Goal: Task Accomplishment & Management: Use online tool/utility

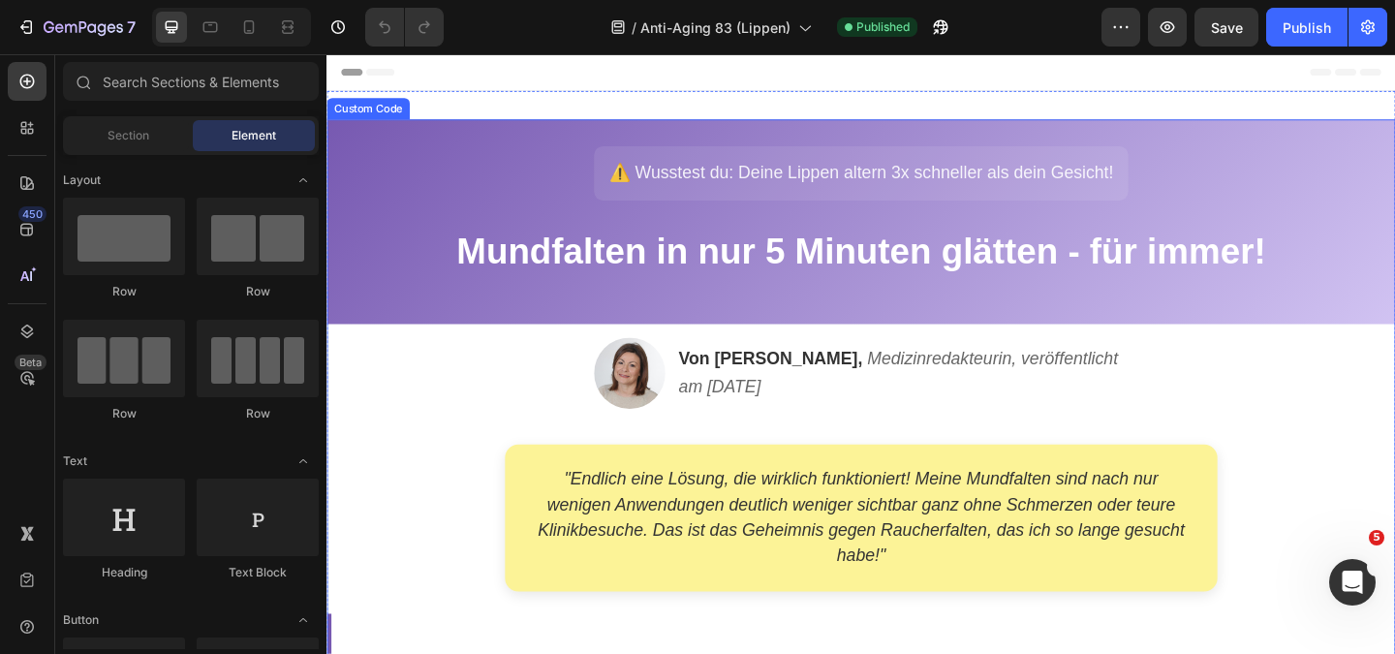
click at [417, 421] on div "[PERSON_NAME], Medizinredakteurin, veröffentlicht am [DATE]" at bounding box center [907, 400] width 1133 height 77
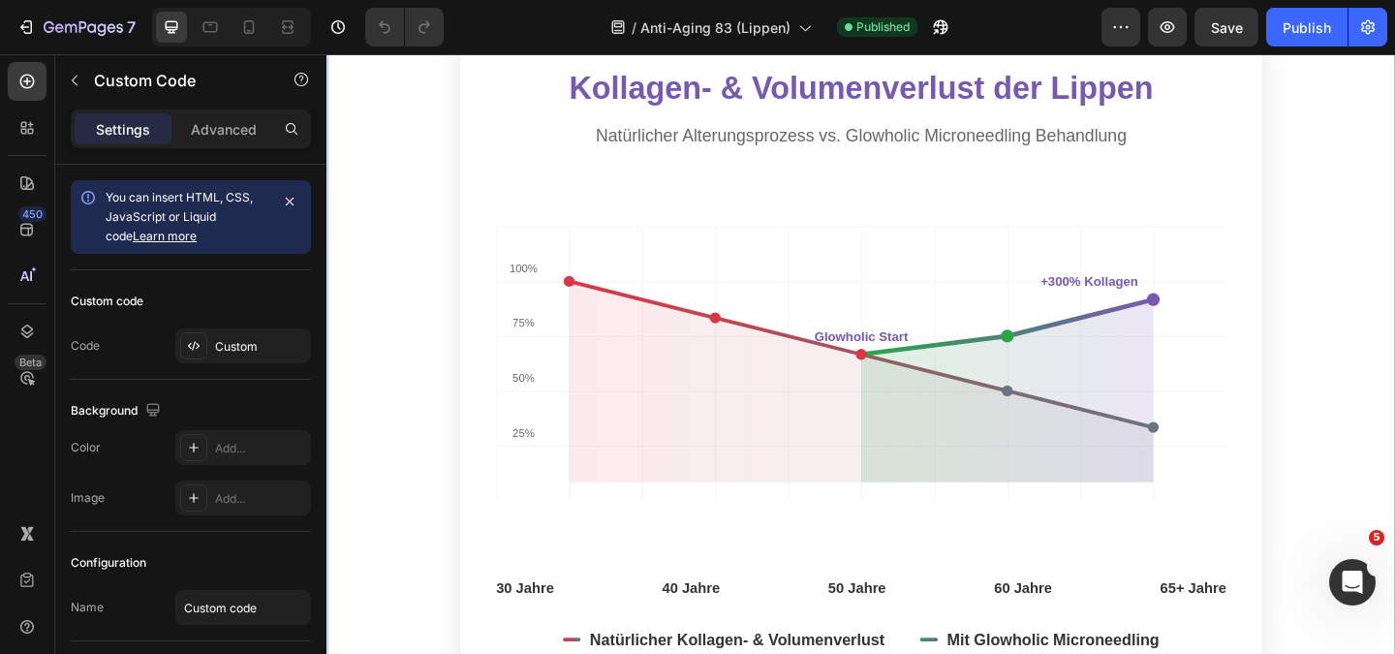
scroll to position [1550, 0]
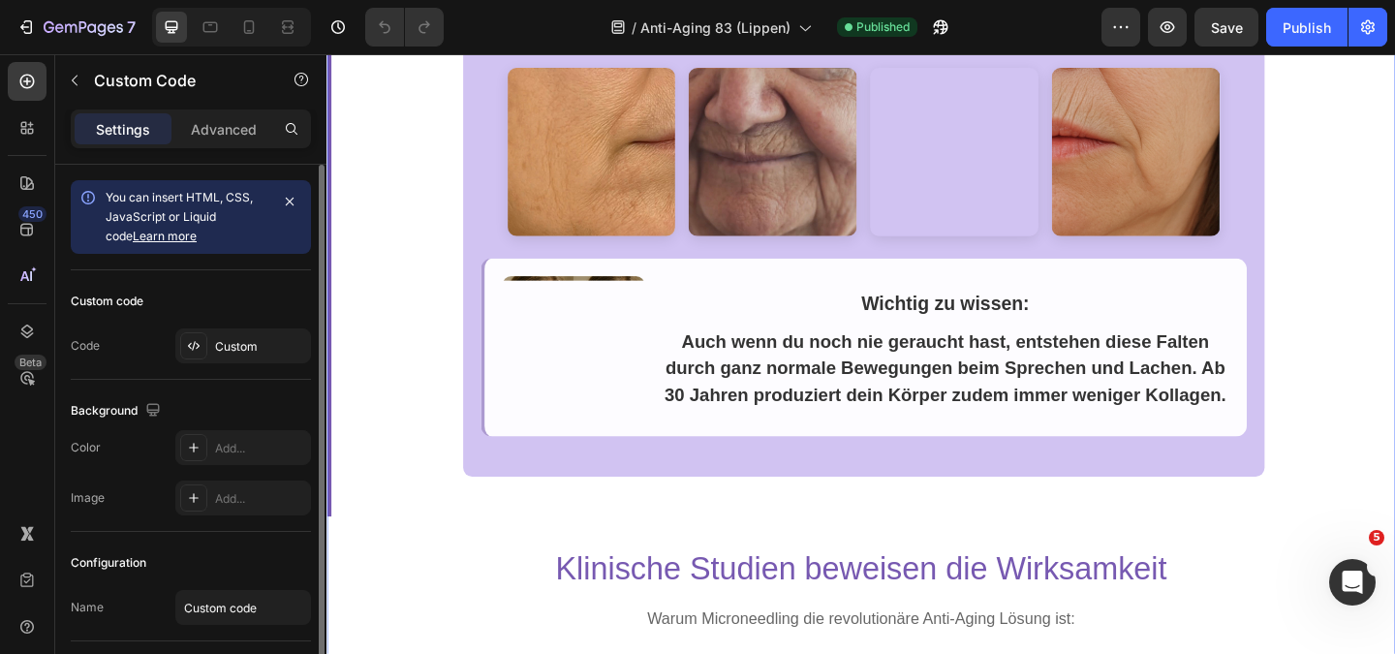
scroll to position [581, 0]
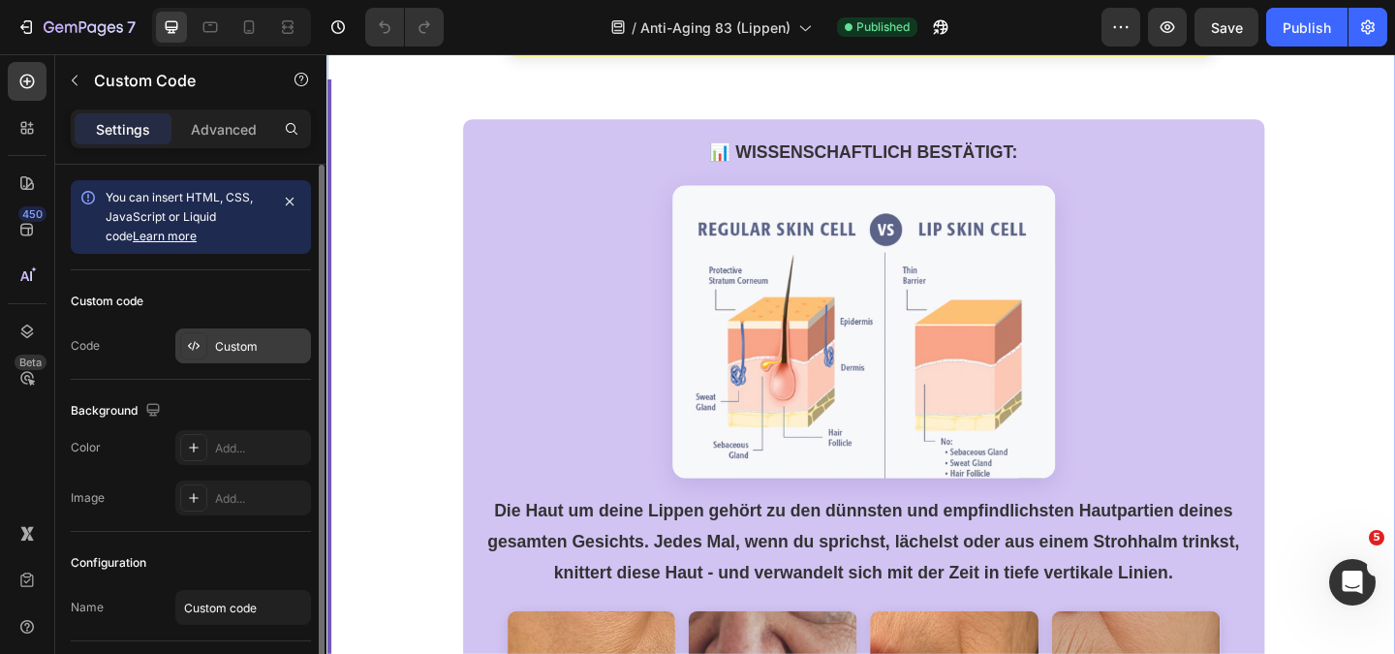
click at [231, 351] on div "Custom" at bounding box center [260, 346] width 91 height 17
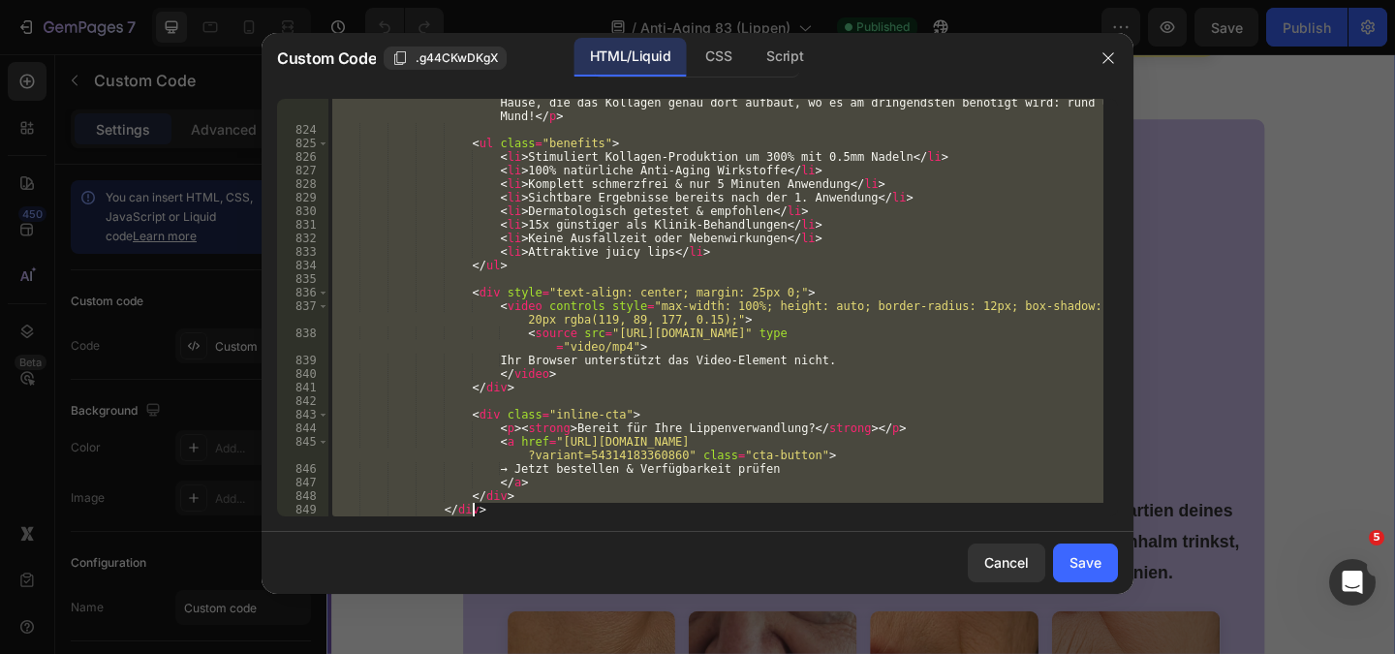
scroll to position [13793, 0]
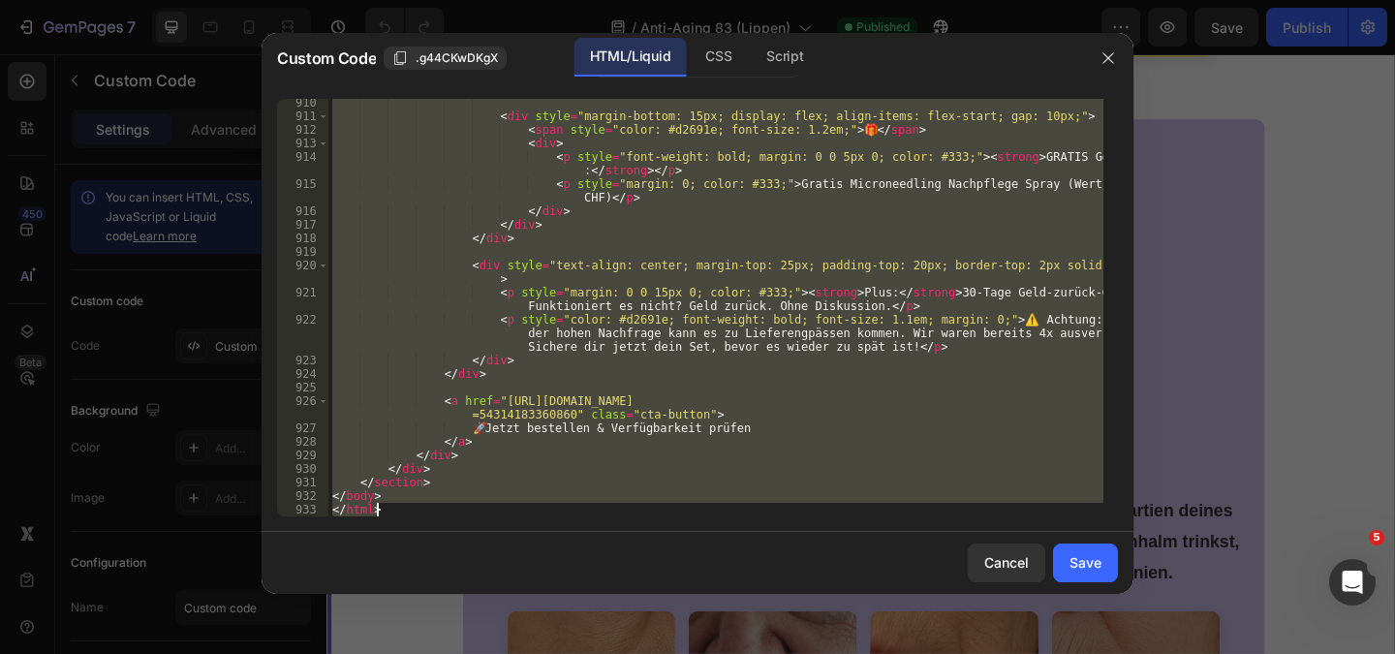
drag, startPoint x: 331, startPoint y: 106, endPoint x: 539, endPoint y: 699, distance: 628.8
click at [539, 0] on html "7 Version history / Anti-Aging 83 (Lippen) Published Preview Save Publish 450 B…" at bounding box center [697, 0] width 1395 height 0
type textarea "</body> </html>"
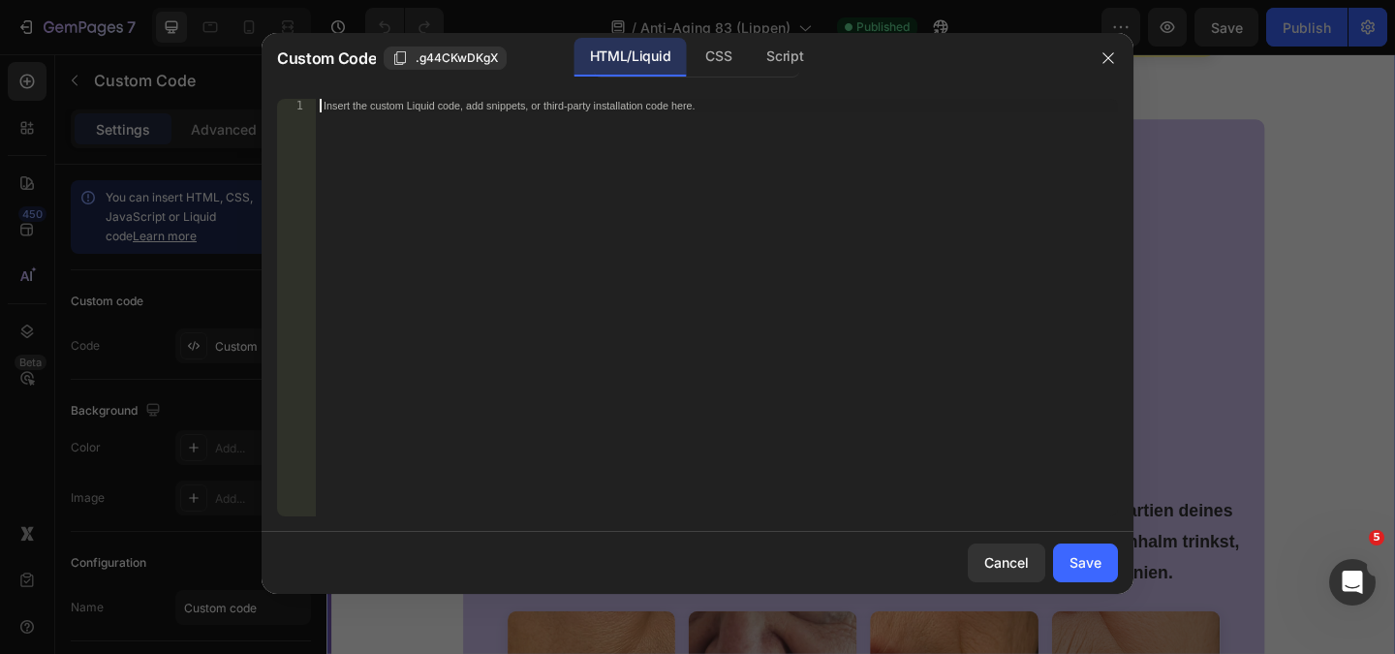
paste textarea "</html>"
type textarea "</html>"
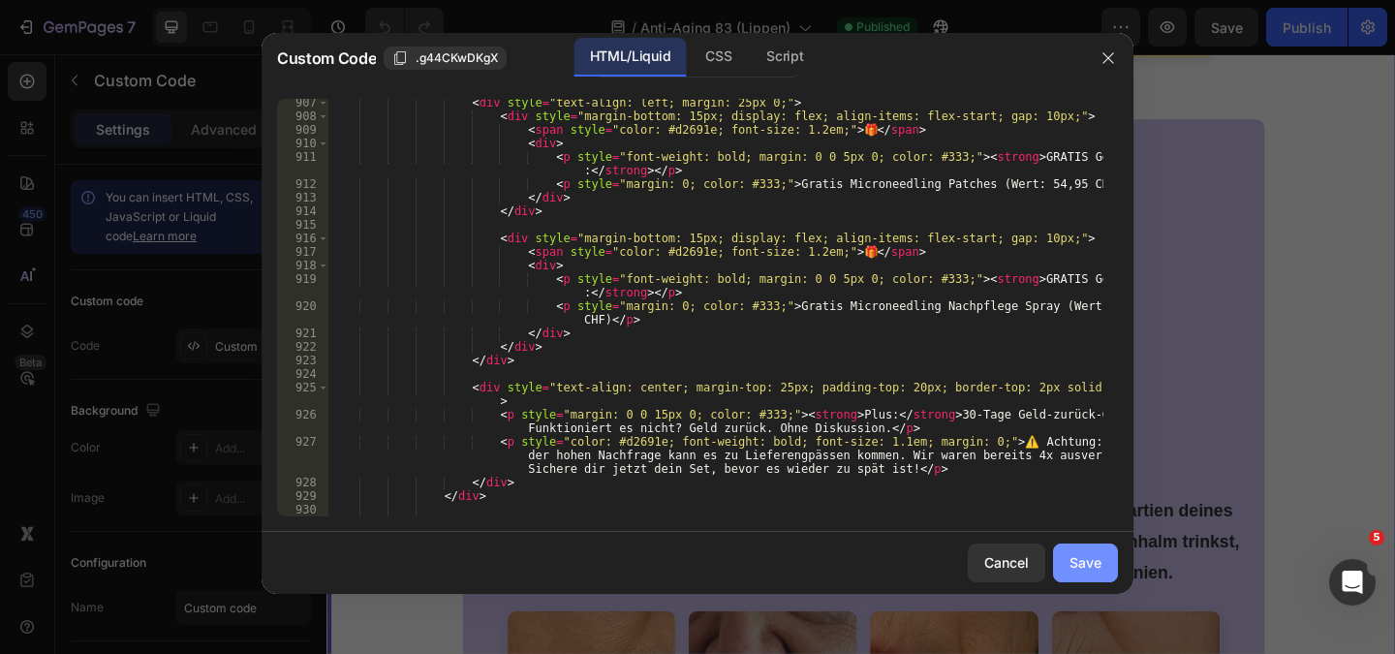
click at [1098, 560] on div "Save" at bounding box center [1085, 562] width 32 height 20
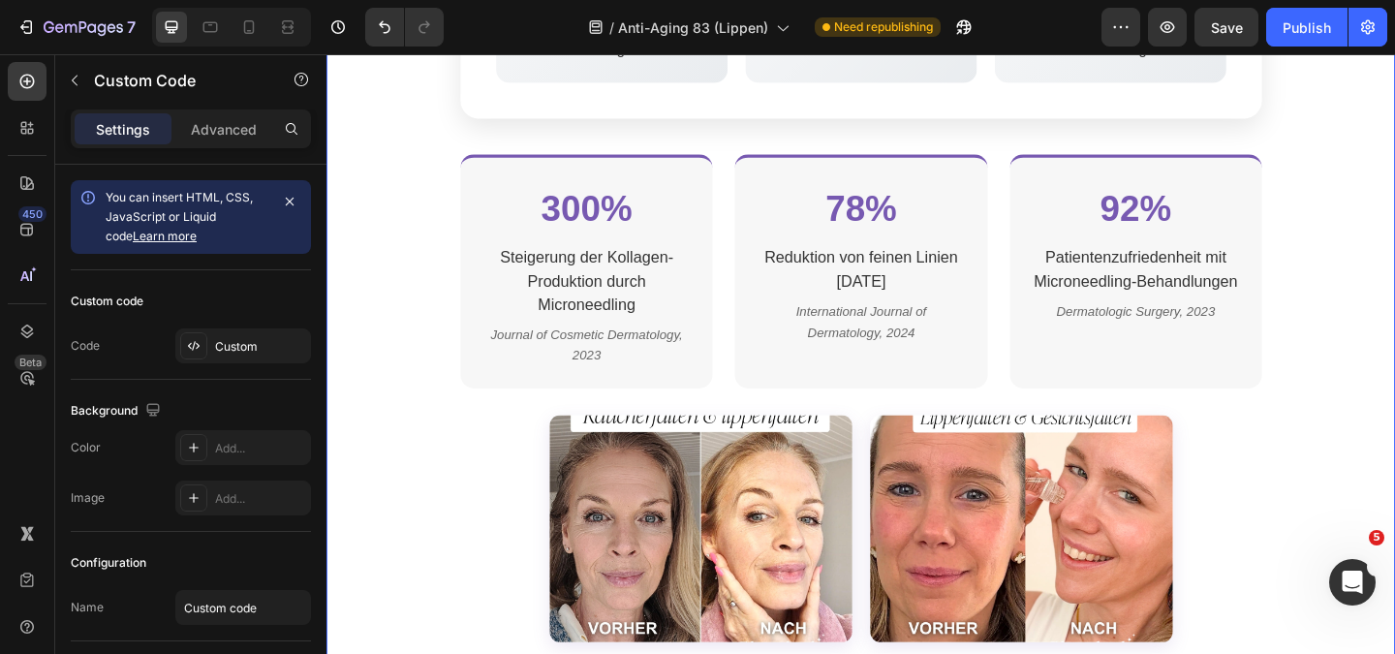
scroll to position [2906, 0]
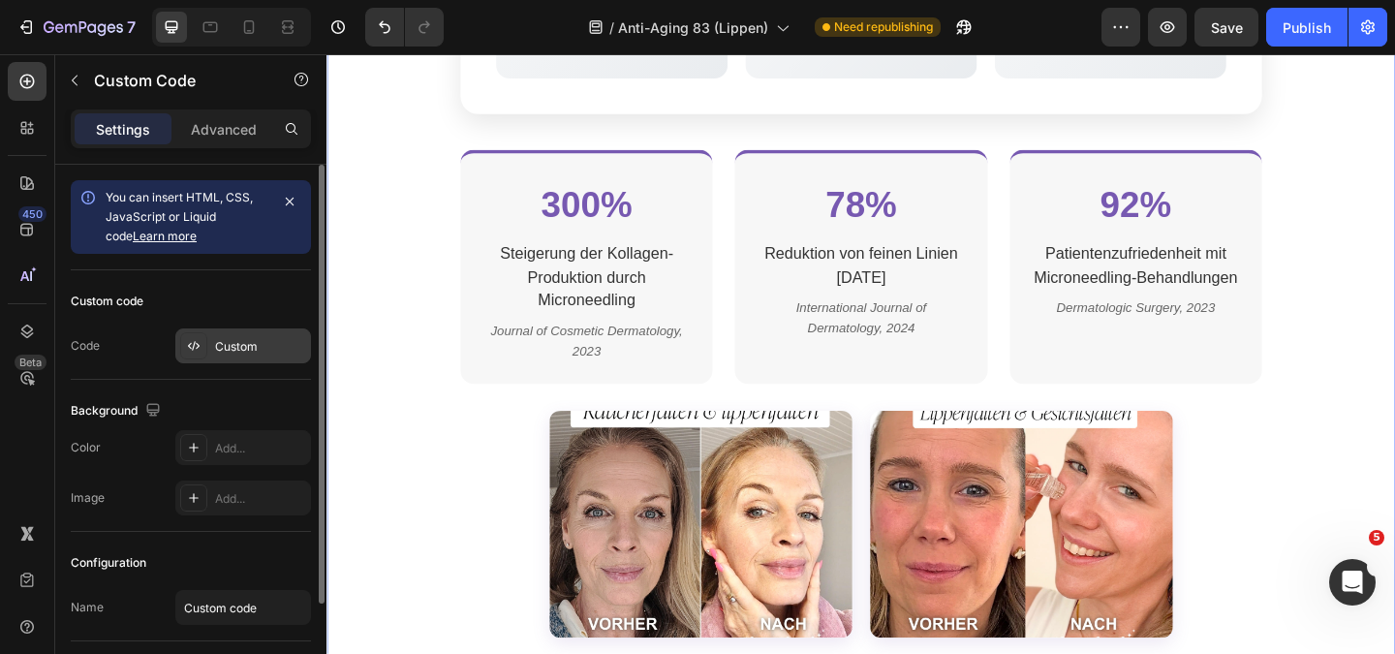
click at [220, 348] on div "Custom" at bounding box center [260, 346] width 91 height 17
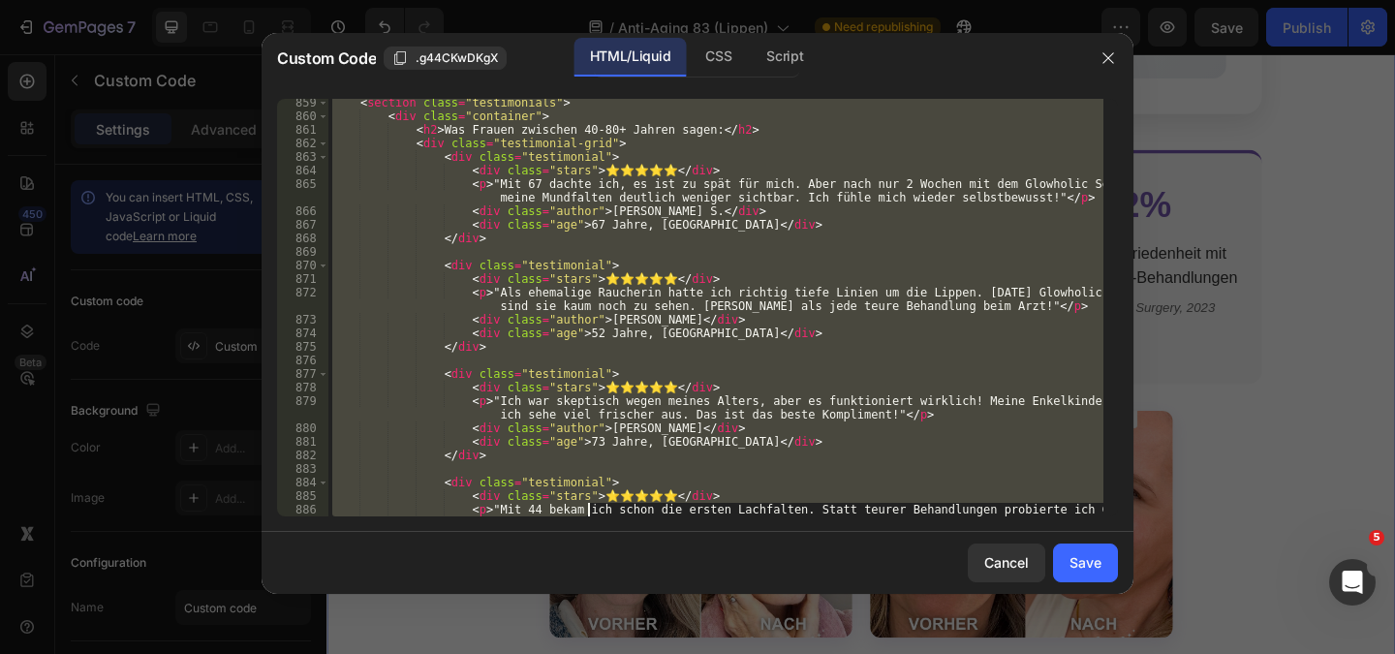
scroll to position [13915, 0]
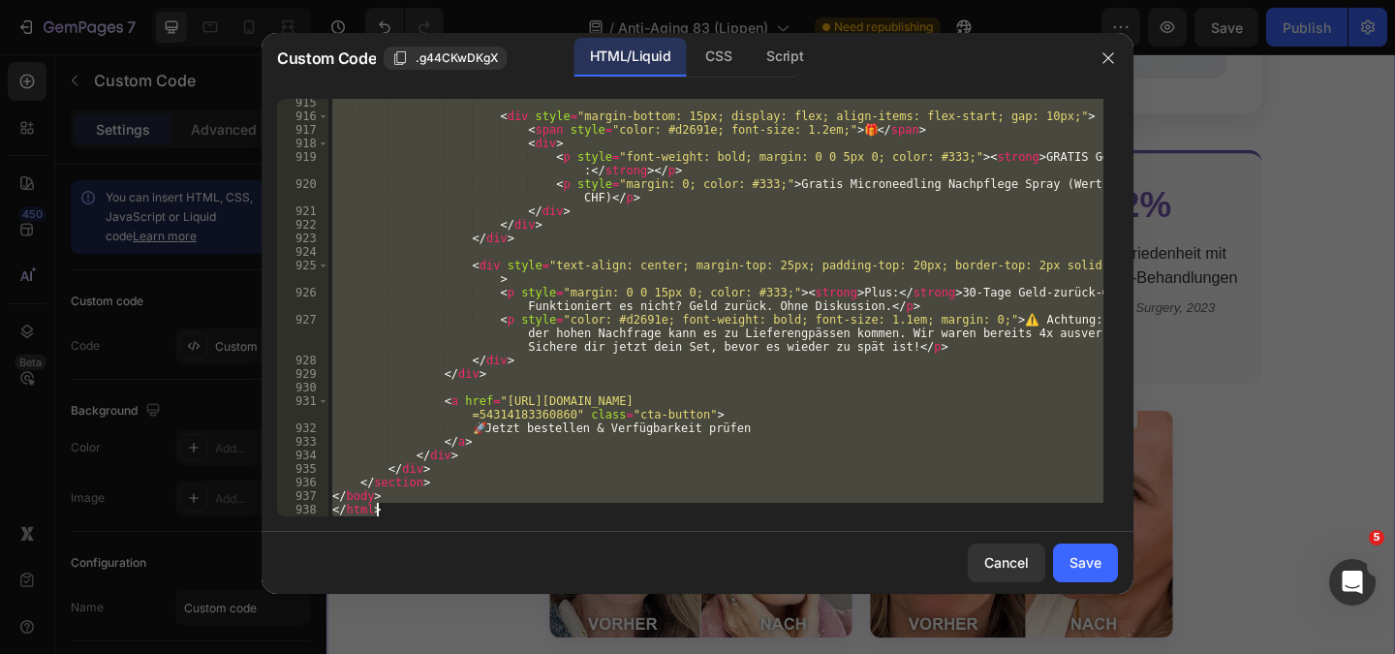
drag, startPoint x: 333, startPoint y: 106, endPoint x: 586, endPoint y: 699, distance: 645.3
click at [586, 0] on html "7 Version history / Anti-Aging 83 (Lippen) Need republishing Preview Save Publi…" at bounding box center [697, 0] width 1395 height 0
type textarea "</body> </html>"
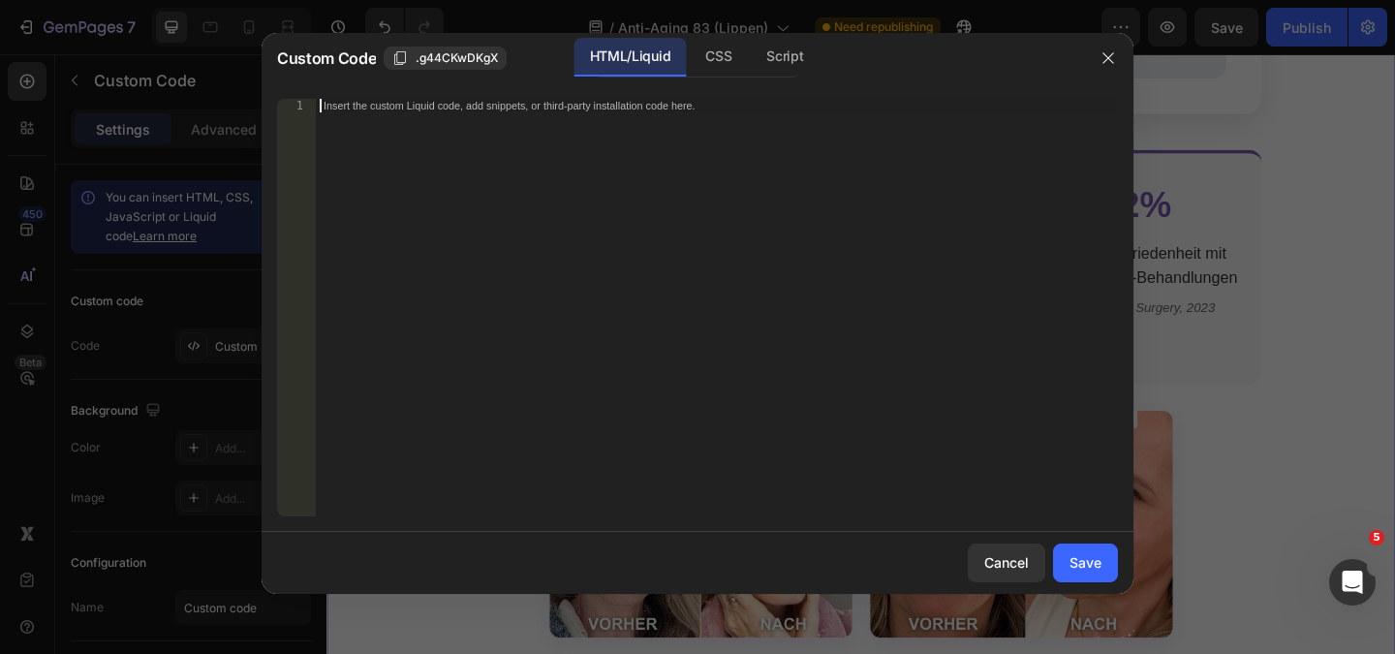
paste textarea "</html>"
type textarea "</html>"
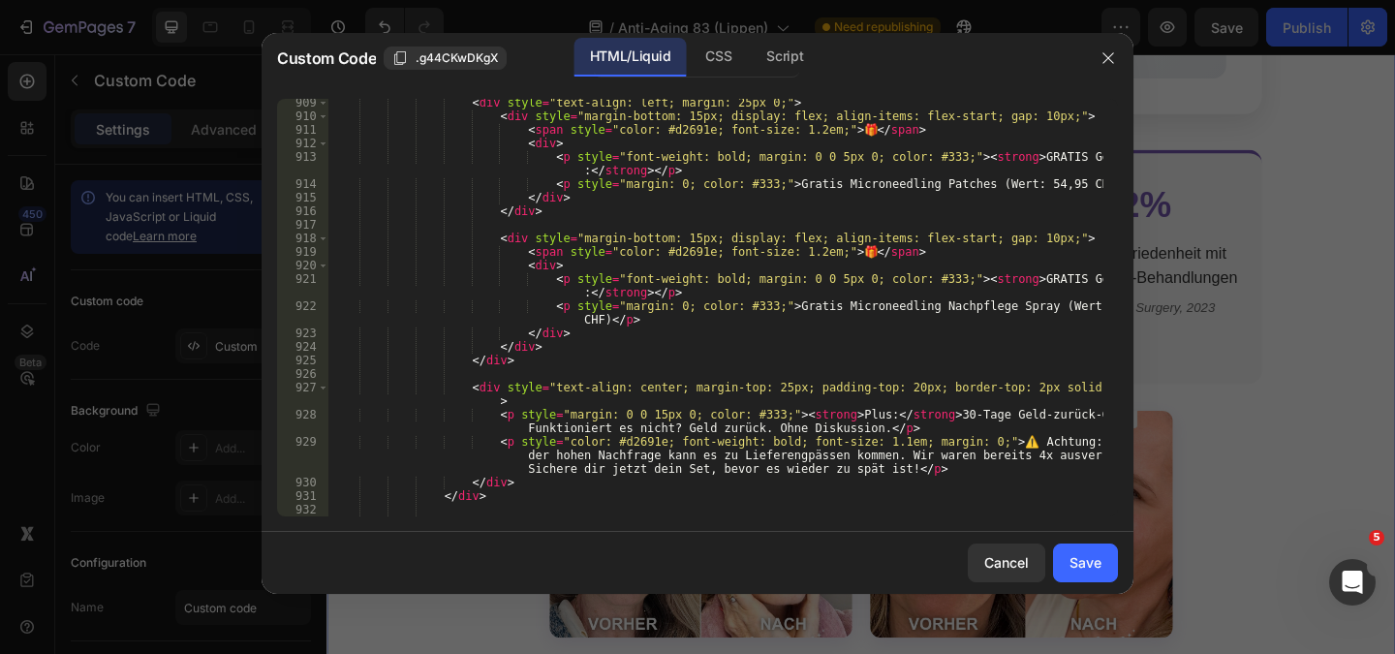
drag, startPoint x: 1083, startPoint y: 553, endPoint x: 677, endPoint y: 199, distance: 538.8
click at [1084, 553] on div "Save" at bounding box center [1085, 562] width 32 height 20
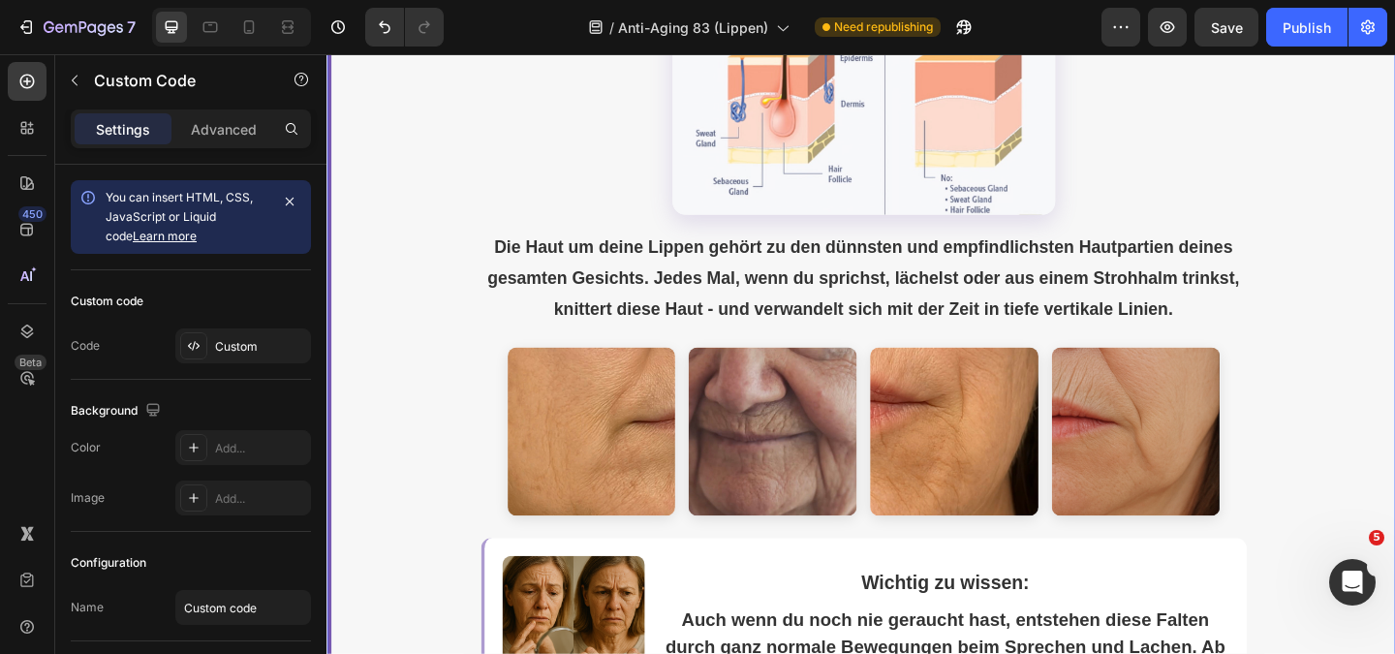
scroll to position [969, 0]
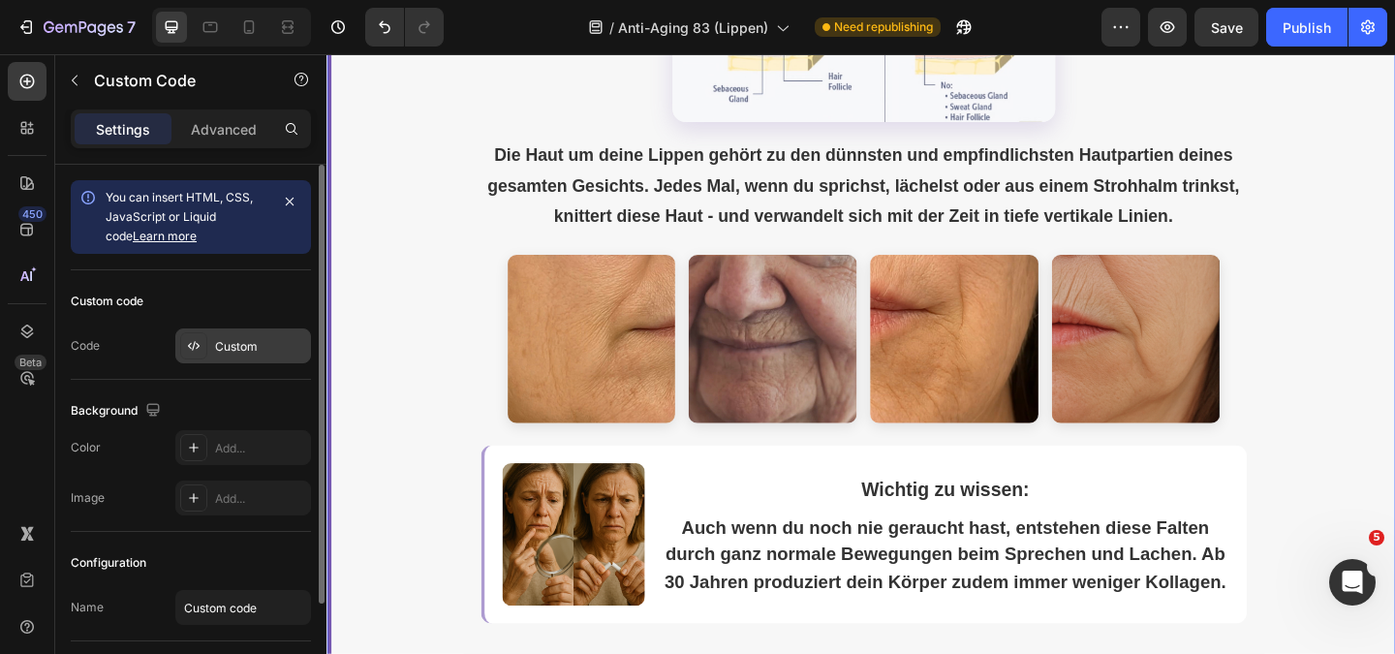
click at [265, 328] on div "Custom code Code Custom" at bounding box center [191, 324] width 240 height 109
click at [259, 337] on div "Custom" at bounding box center [243, 345] width 136 height 35
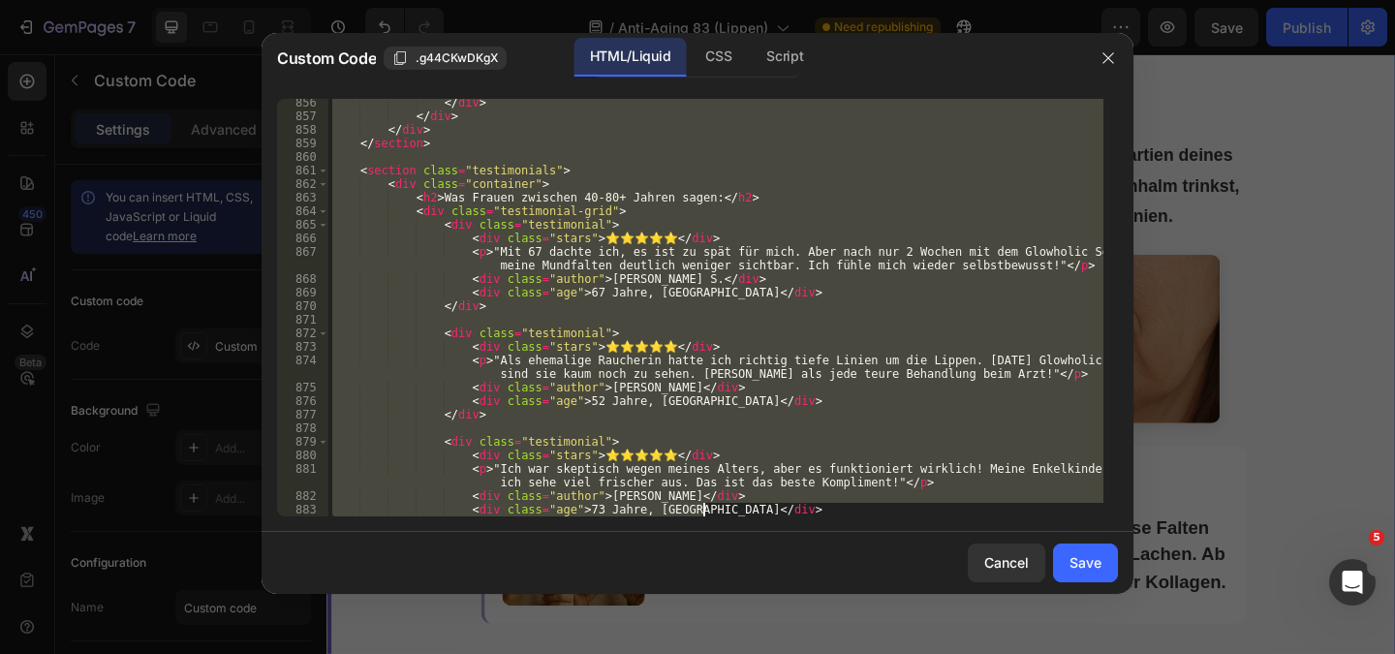
scroll to position [13928, 0]
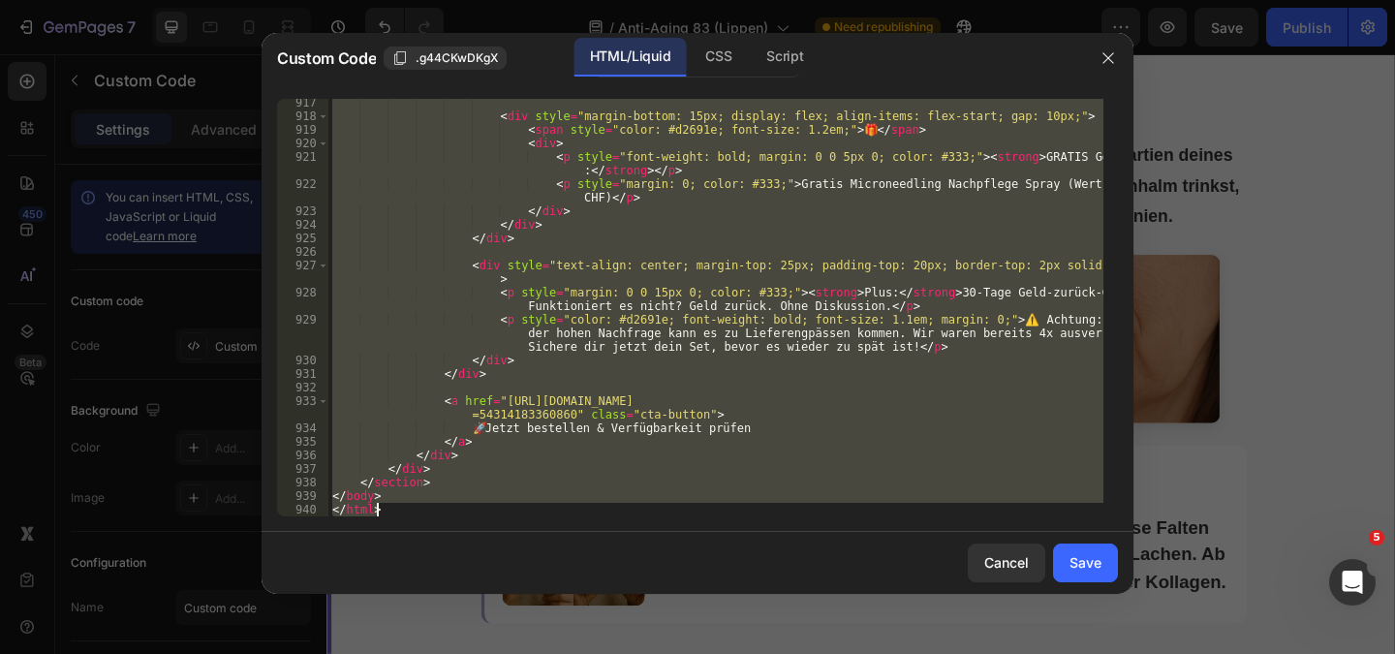
drag, startPoint x: 334, startPoint y: 105, endPoint x: 702, endPoint y: 699, distance: 699.4
click at [702, 0] on html "7 Version history / Anti-Aging 83 (Lippen) Need republishing Preview Save Publi…" at bounding box center [697, 0] width 1395 height 0
type textarea "</body> </html>"
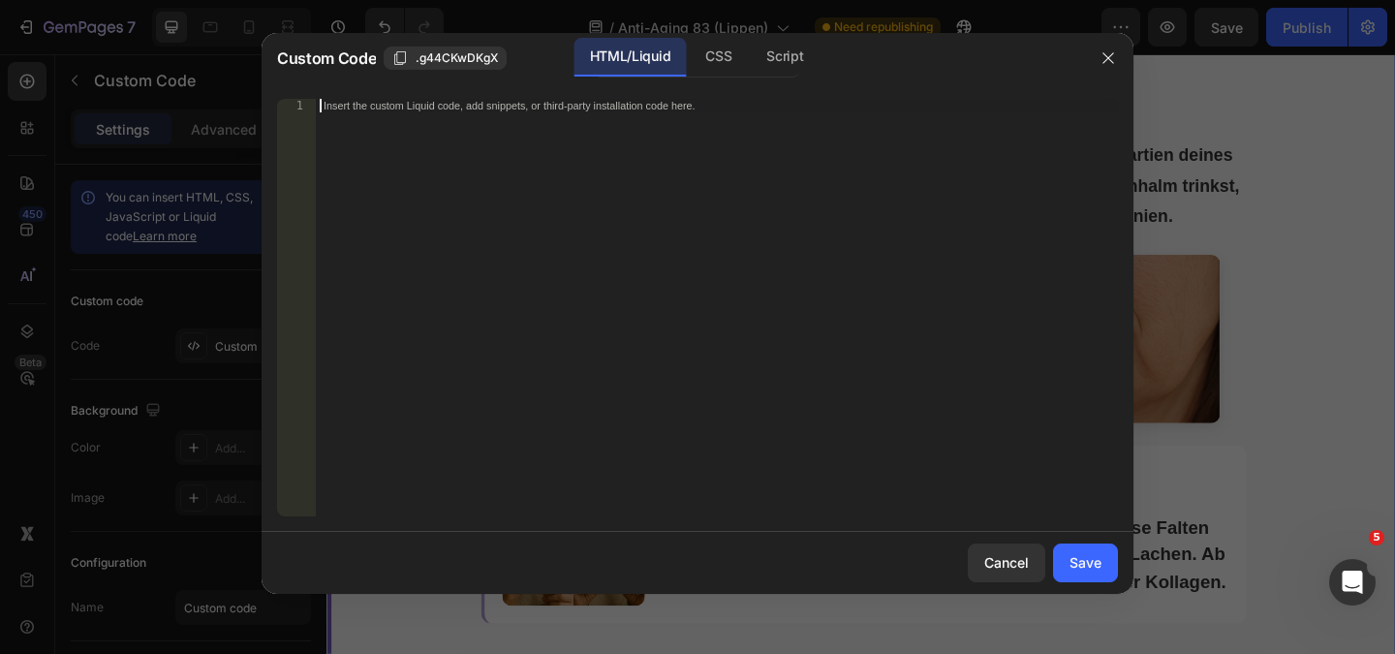
paste textarea "</html>"
type textarea "</html>"
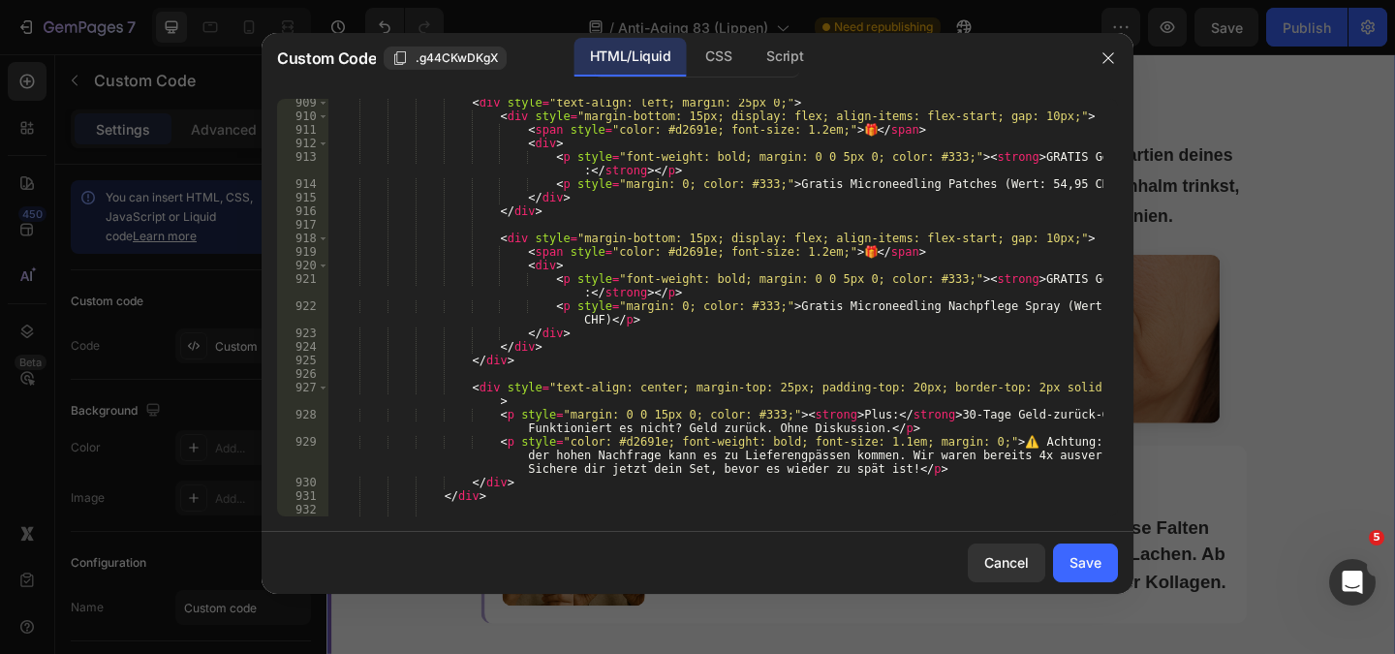
click at [1080, 556] on div "Save" at bounding box center [1085, 562] width 32 height 20
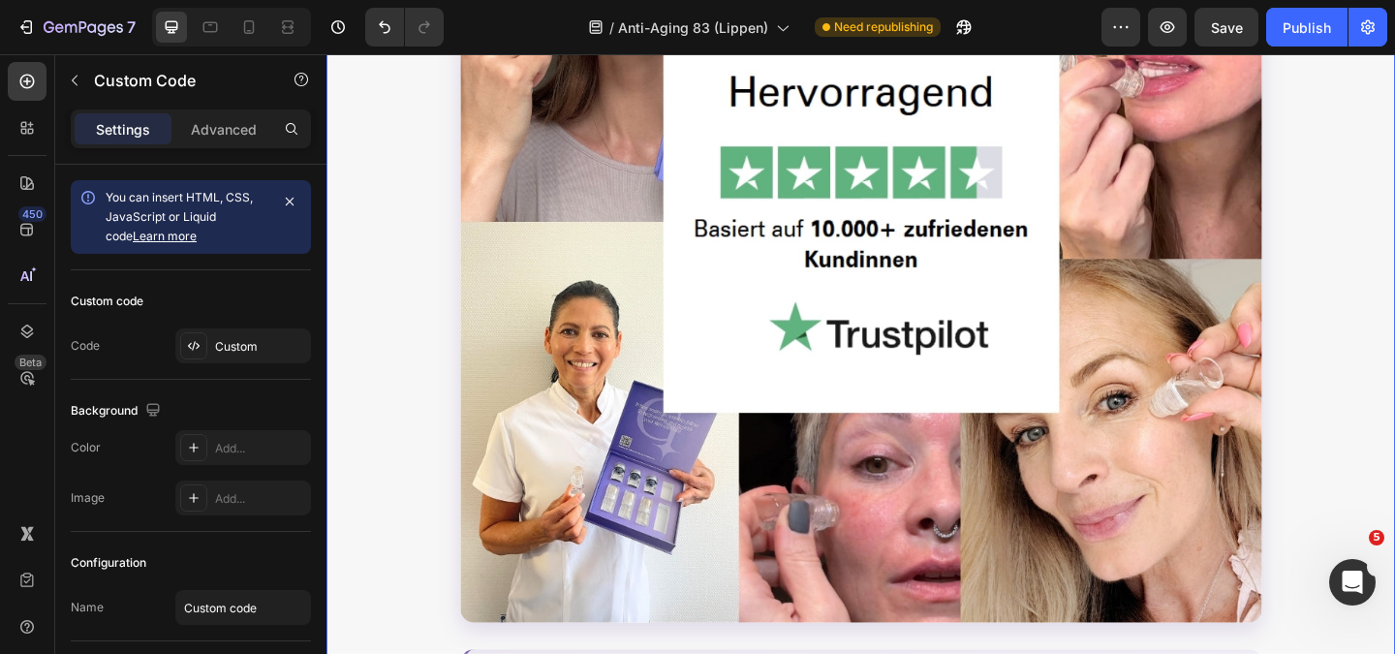
scroll to position [3874, 0]
